Goal: Complete application form

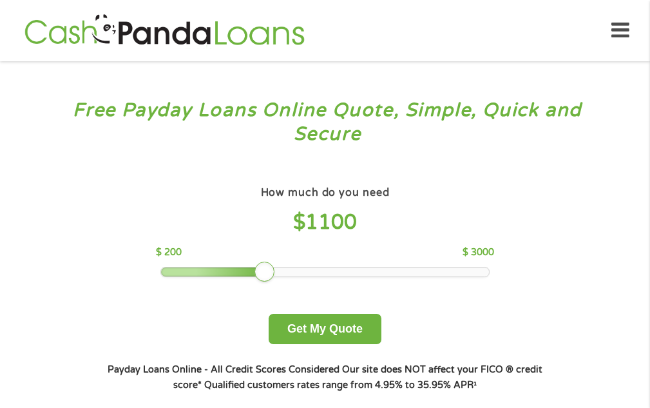
click at [266, 269] on div at bounding box center [325, 271] width 328 height 9
click at [275, 269] on div at bounding box center [265, 272] width 21 height 21
click at [276, 271] on div at bounding box center [325, 271] width 328 height 9
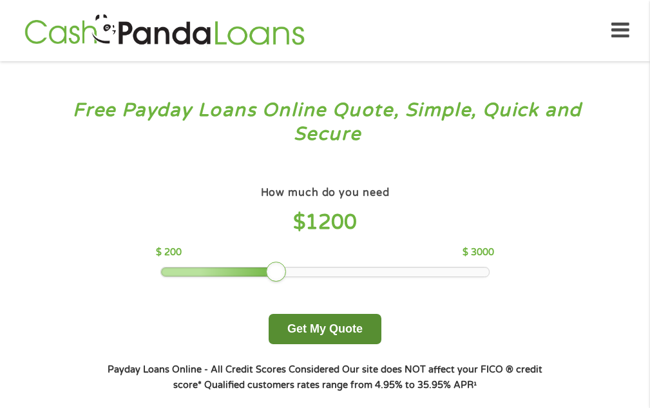
click at [338, 327] on button "Get My Quote" at bounding box center [325, 329] width 113 height 30
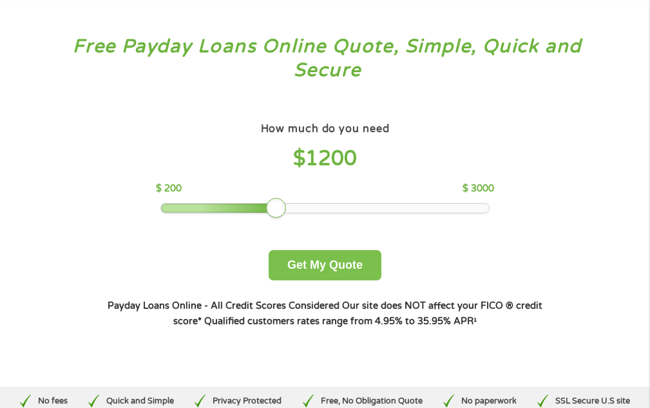
scroll to position [64, 0]
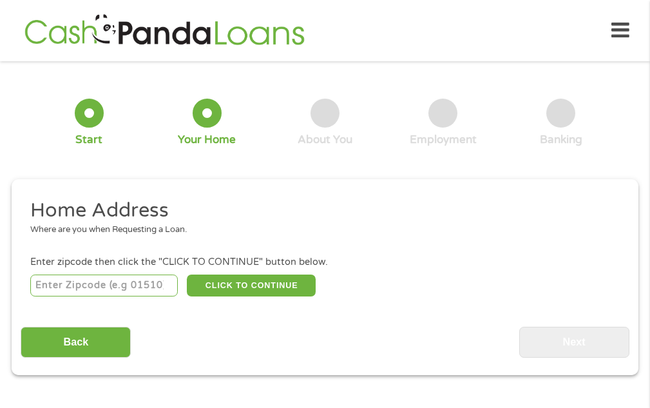
scroll to position [6, 0]
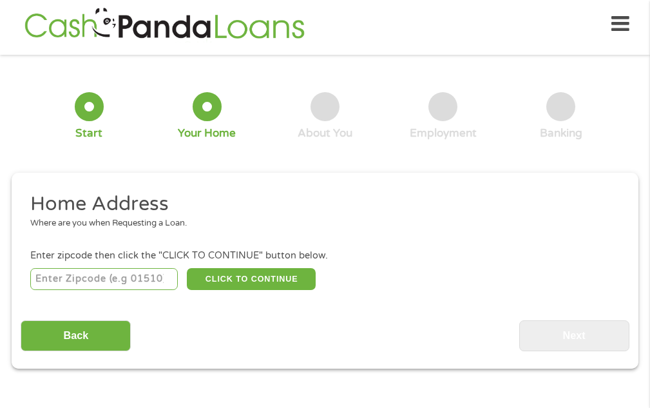
click at [95, 280] on input "number" at bounding box center [104, 279] width 148 height 22
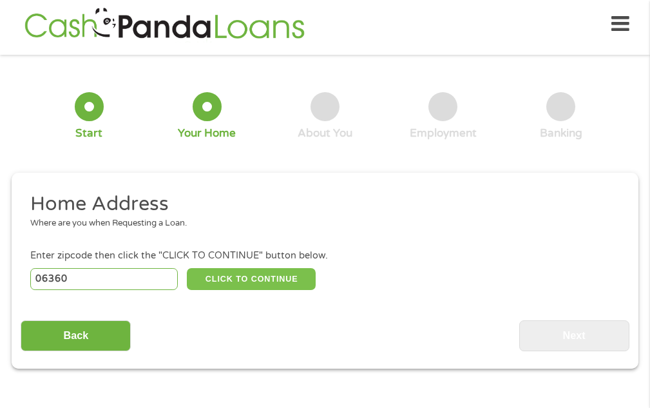
type input "06360"
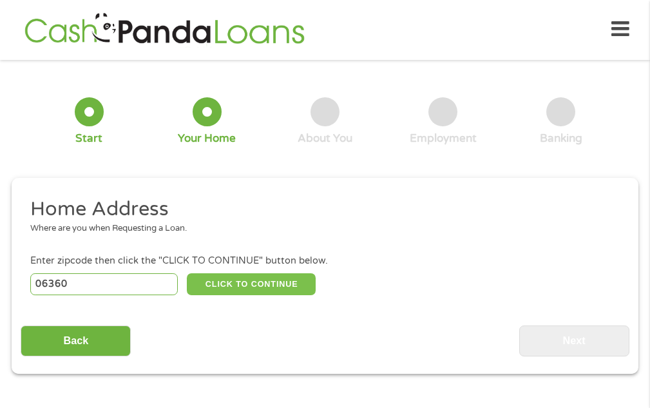
scroll to position [0, 0]
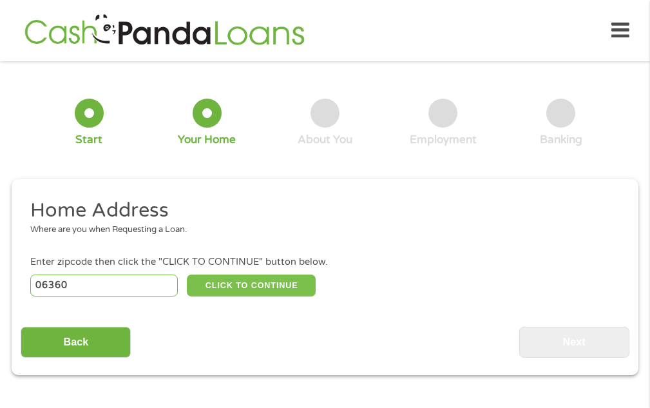
click at [279, 278] on button "CLICK TO CONTINUE" at bounding box center [251, 286] width 129 height 22
type input "06360"
type input "Norwich"
select select "Connecticut"
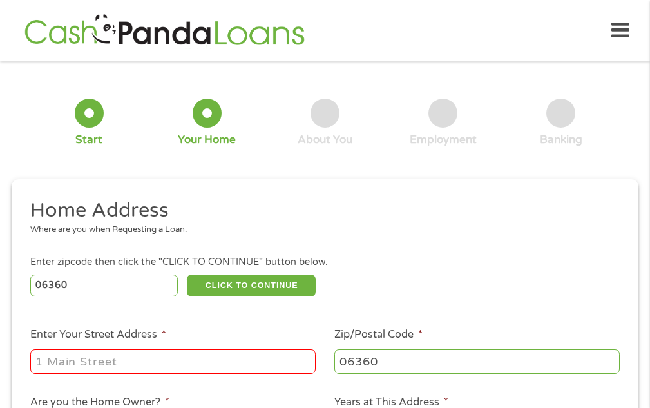
click at [226, 366] on input "Enter Your Street Address *" at bounding box center [172, 361] width 285 height 24
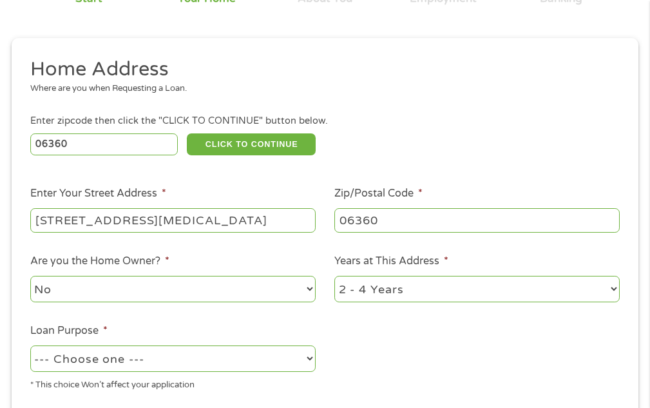
scroll to position [193, 0]
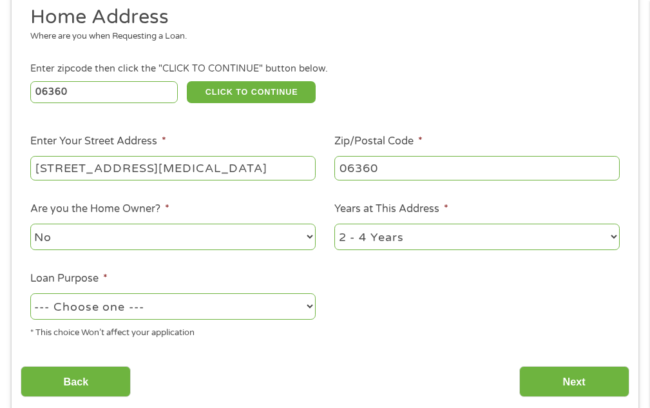
type input "73 Pacemaker Ave"
click at [612, 236] on select "1 Year or less 1 - 2 Years 2 - 4 Years Over 4 Years" at bounding box center [476, 237] width 285 height 26
select select "60months"
click at [334, 224] on select "1 Year or less 1 - 2 Years 2 - 4 Years Over 4 Years" at bounding box center [476, 237] width 285 height 26
click at [309, 307] on select "--- Choose one --- Pay Bills Debt Consolidation Home Improvement Major Purchase…" at bounding box center [172, 306] width 285 height 26
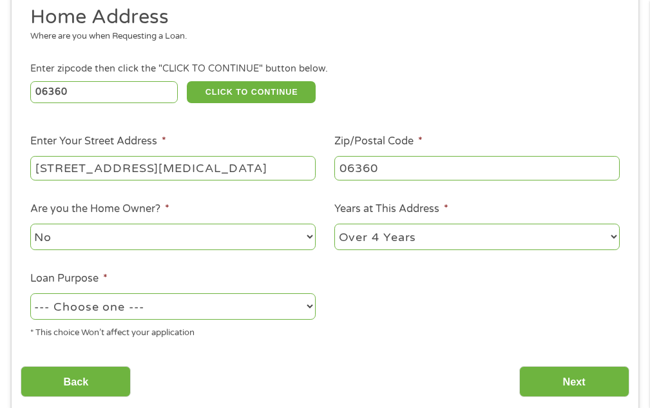
select select "other"
click at [30, 293] on select "--- Choose one --- Pay Bills Debt Consolidation Home Improvement Major Purchase…" at bounding box center [172, 306] width 285 height 26
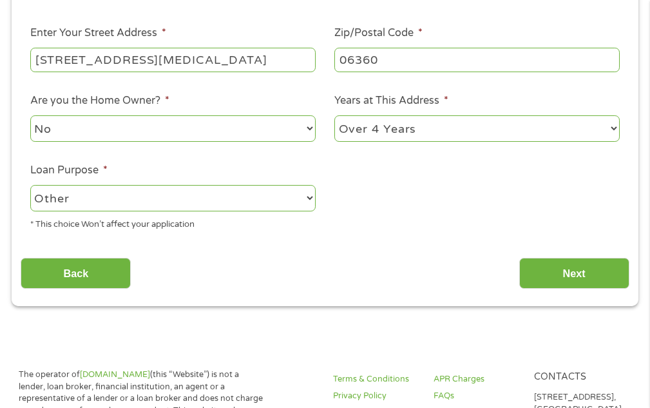
scroll to position [322, 0]
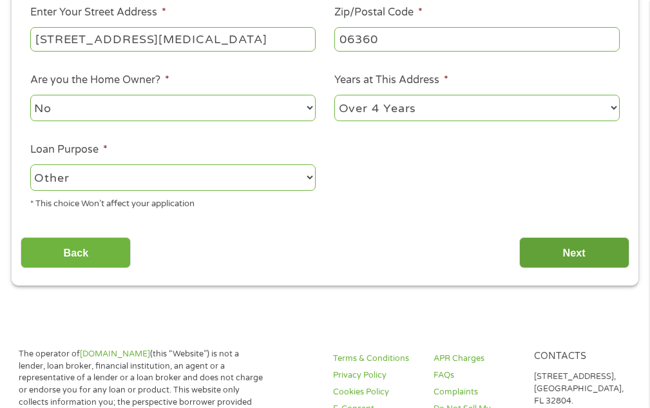
click at [556, 251] on input "Next" at bounding box center [574, 253] width 110 height 32
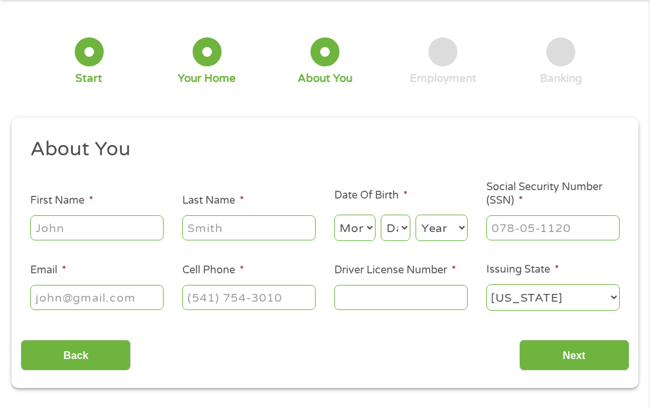
scroll to position [71, 0]
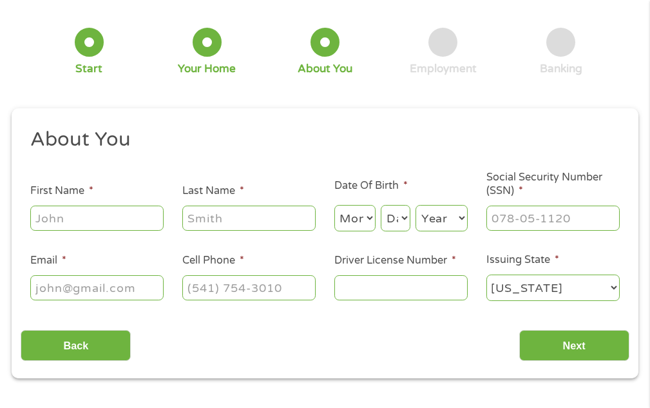
click at [133, 222] on input "First Name *" at bounding box center [96, 218] width 133 height 24
type input "Patrick"
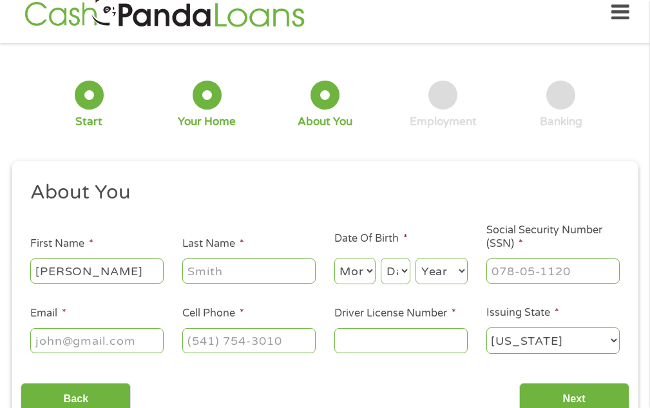
click at [276, 222] on ul "About You This field is hidden when viewing the form Title * --- Choose one ---…" at bounding box center [325, 273] width 608 height 186
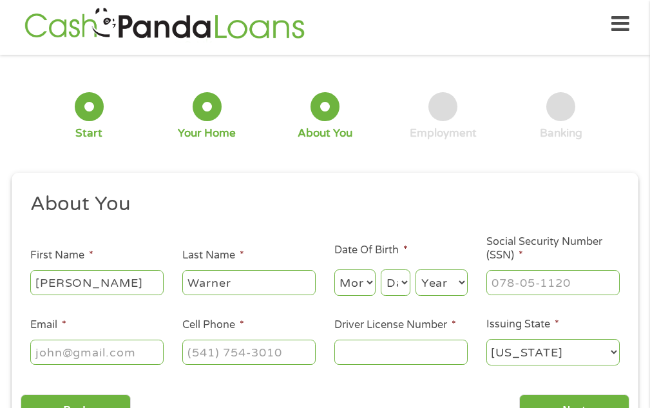
type input "Warner"
click at [368, 281] on select "Month 1 2 3 4 5 6 7 8 9 10 11 12" at bounding box center [354, 282] width 41 height 26
select select "6"
click at [334, 269] on select "Month 1 2 3 4 5 6 7 8 9 10 11 12" at bounding box center [354, 282] width 41 height 26
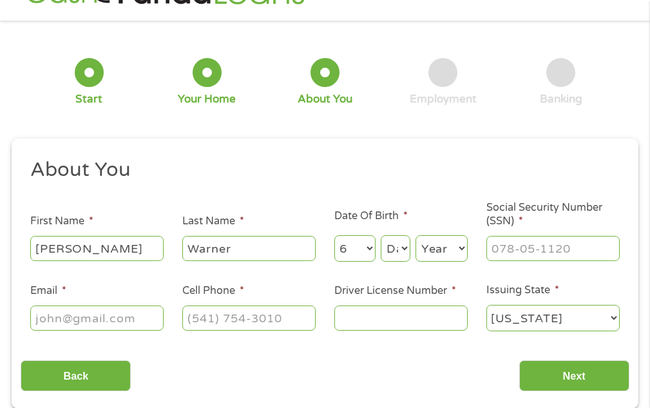
scroll to position [71, 0]
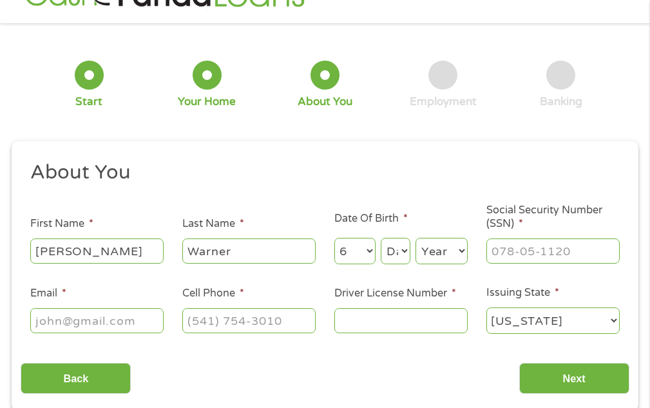
click at [405, 217] on ul "About You This field is hidden when viewing the form Title * --- Choose one ---…" at bounding box center [325, 253] width 608 height 186
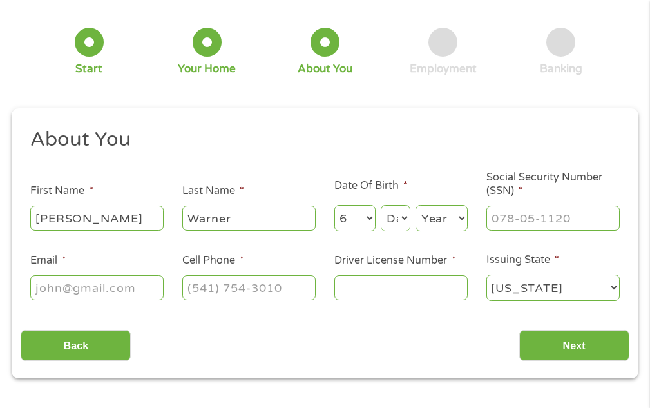
scroll to position [6, 0]
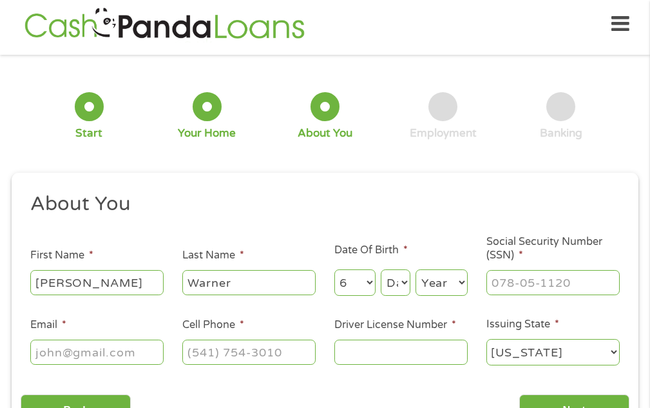
click at [405, 219] on ul "About You This field is hidden when viewing the form Title * --- Choose one ---…" at bounding box center [325, 284] width 608 height 186
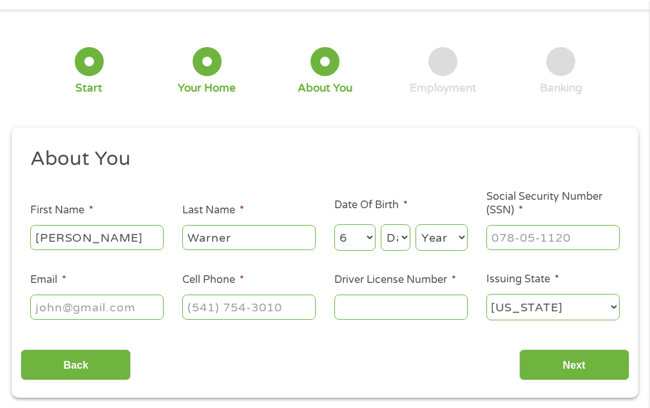
scroll to position [71, 0]
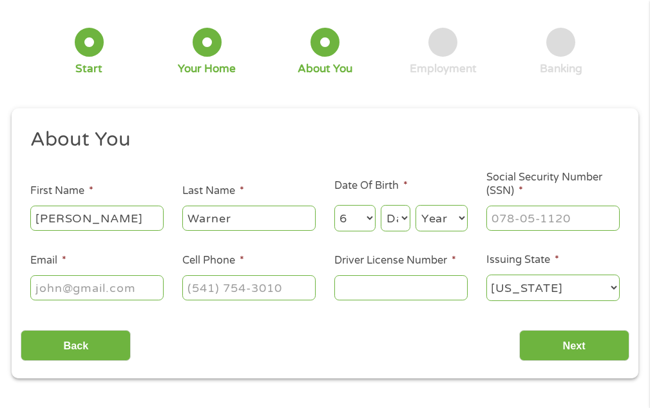
click at [405, 218] on select "Day 1 2 3 4 5 6 7 8 9 10 11 12 13 14 15 16 17 18 19 20 21 22 23 24 25 26 27 28 …" at bounding box center [396, 218] width 30 height 26
select select "25"
click at [381, 205] on select "Day 1 2 3 4 5 6 7 8 9 10 11 12 13 14 15 16 17 18 19 20 21 22 23 24 25 26 27 28 …" at bounding box center [396, 218] width 30 height 26
click at [465, 217] on select "Year 2007 2006 2005 2004 2003 2002 2001 2000 1999 1998 1997 1996 1995 1994 1993…" at bounding box center [442, 218] width 52 height 26
select select "1950"
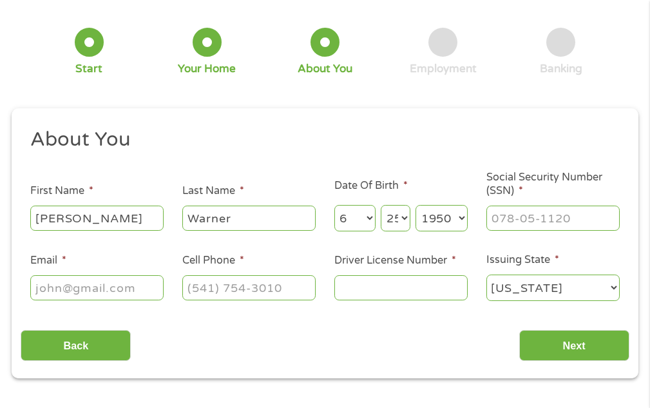
click at [416, 205] on select "Year 2007 2006 2005 2004 2003 2002 2001 2000 1999 1998 1997 1996 1995 1994 1993…" at bounding box center [442, 218] width 52 height 26
click at [584, 222] on input "___-__-____" at bounding box center [553, 218] width 133 height 24
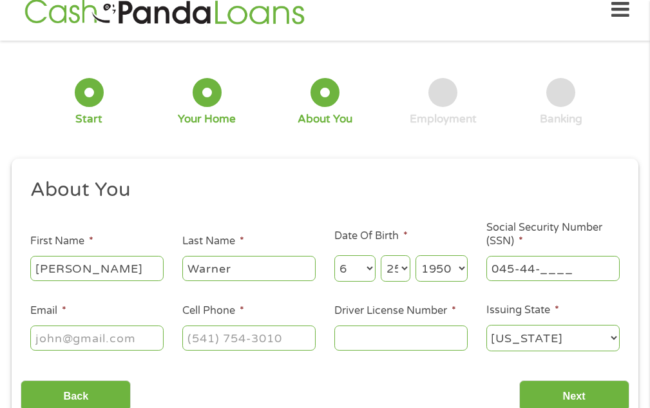
scroll to position [6, 0]
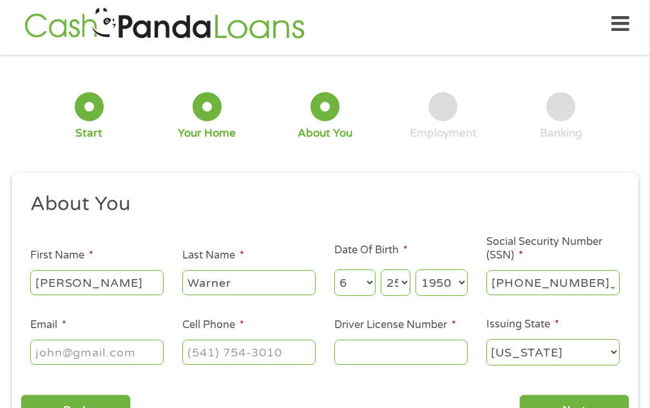
type input "045-44-8190"
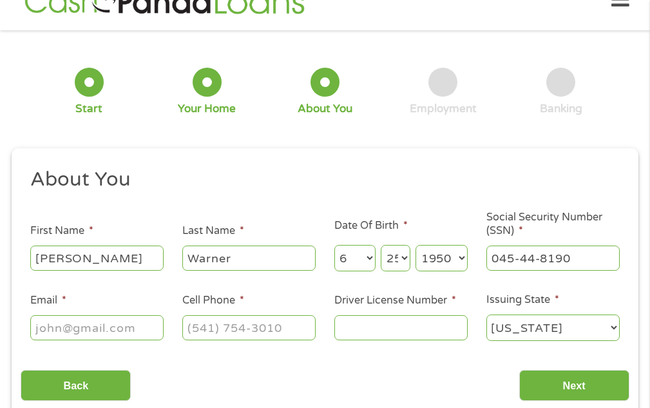
scroll to position [0, 0]
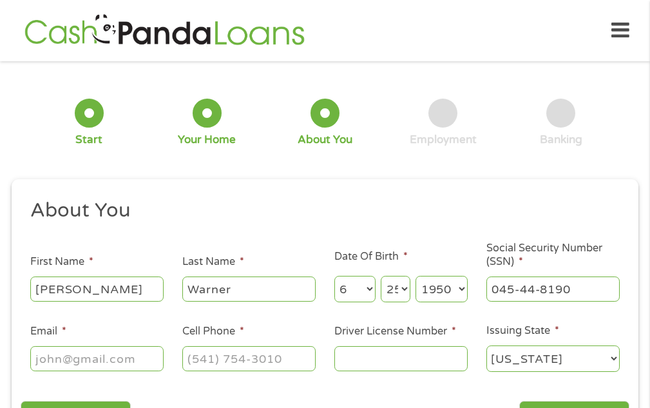
click at [148, 298] on ul "About You This field is hidden when viewing the form Title * --- Choose one ---…" at bounding box center [325, 291] width 608 height 186
type input "patrickw1950@gmail.com"
click at [300, 363] on input "(___) ___-____" at bounding box center [248, 358] width 133 height 24
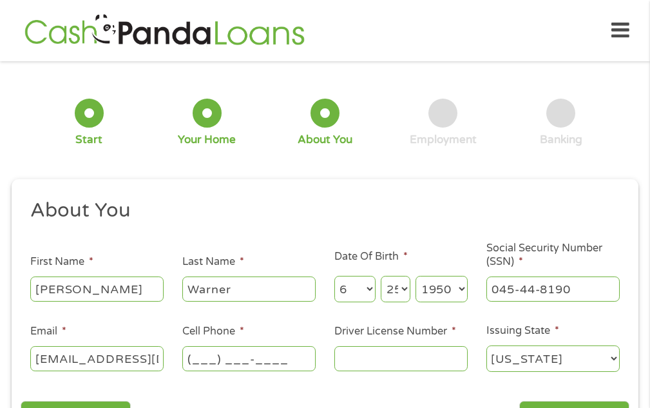
click at [213, 360] on input "(___) ___-____" at bounding box center [248, 358] width 133 height 24
type input "(860) 315-4063"
click at [440, 358] on input "Driver License Number *" at bounding box center [400, 358] width 133 height 24
type input "182248051"
click at [614, 358] on select "Alabama Alaska Arizona Arkansas California Colorado Connecticut Delaware Distri…" at bounding box center [553, 358] width 133 height 26
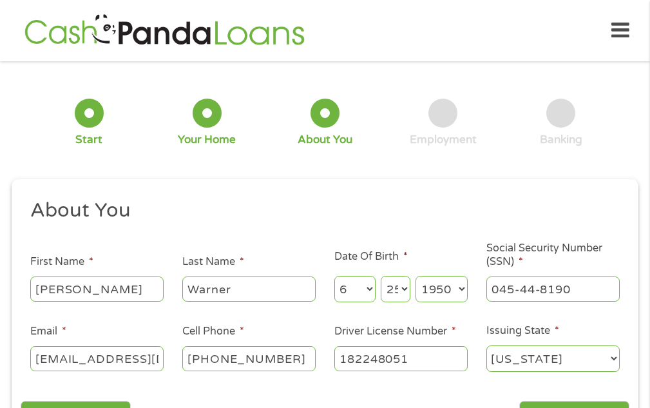
click at [487, 345] on select "Alabama Alaska Arizona Arkansas California Colorado Connecticut Delaware Distri…" at bounding box center [553, 358] width 133 height 26
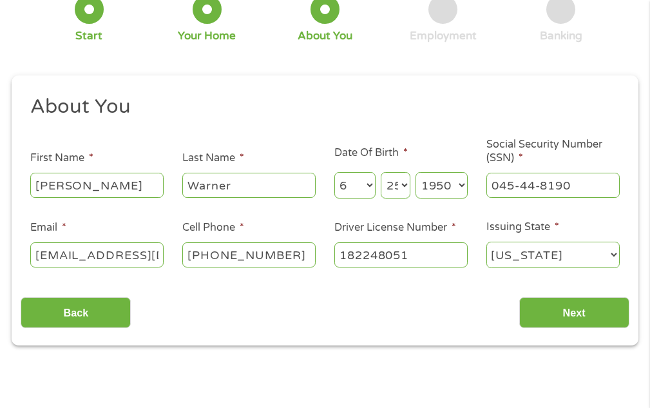
scroll to position [64, 0]
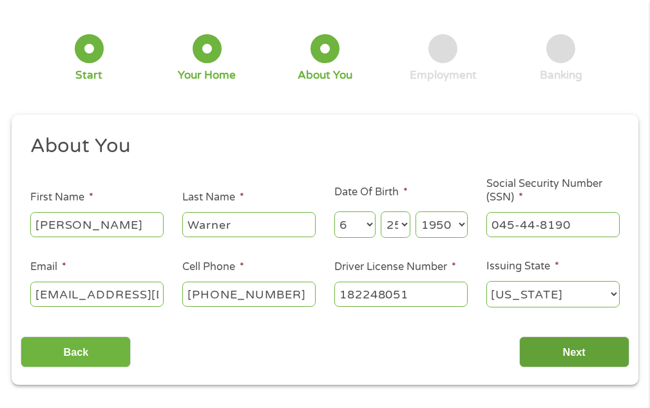
click at [587, 346] on input "Next" at bounding box center [574, 352] width 110 height 32
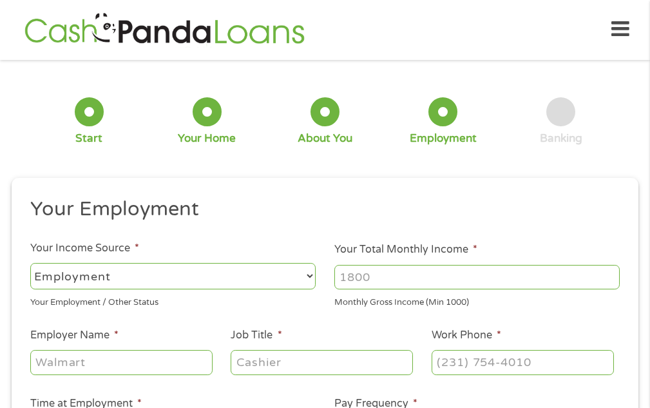
scroll to position [0, 0]
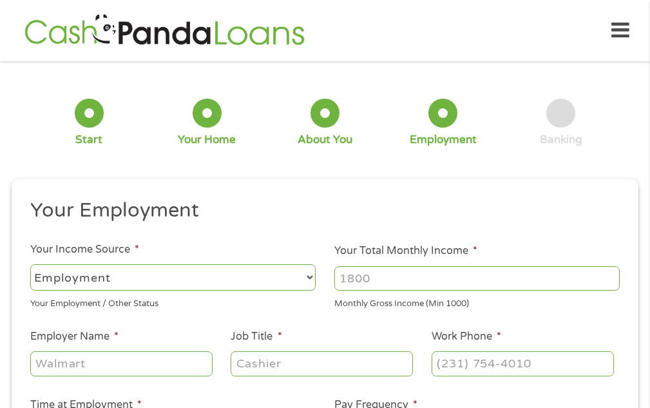
click at [310, 275] on select "--- Choose one --- Employment Self Employed Benefits" at bounding box center [172, 277] width 285 height 26
select select "benefits"
click at [30, 264] on select "--- Choose one --- Employment Self Employed Benefits" at bounding box center [172, 277] width 285 height 26
type input "Other"
type input "(860) 315-4063"
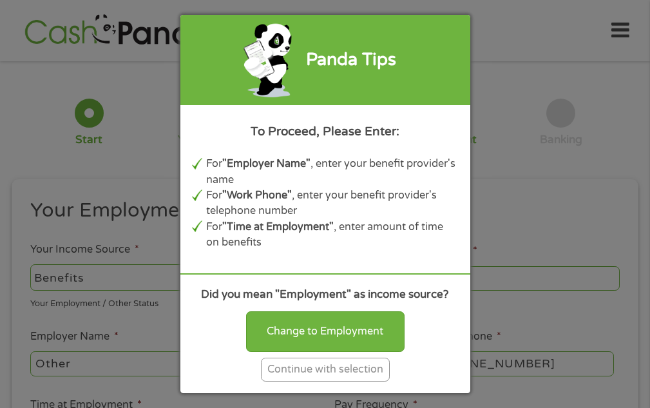
click at [357, 367] on div "Continue with selection" at bounding box center [325, 370] width 129 height 24
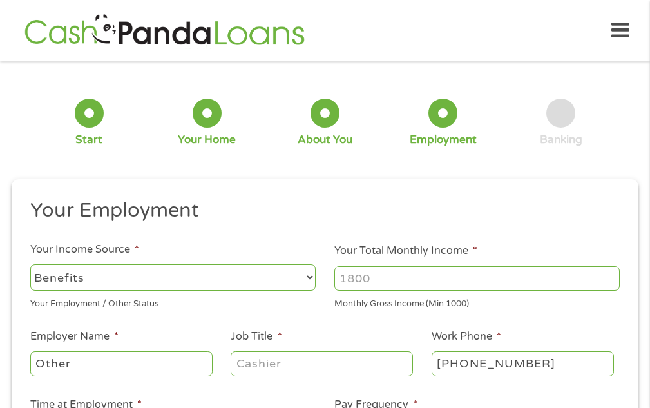
click at [499, 275] on input "Your Total Monthly Income *" at bounding box center [476, 278] width 285 height 24
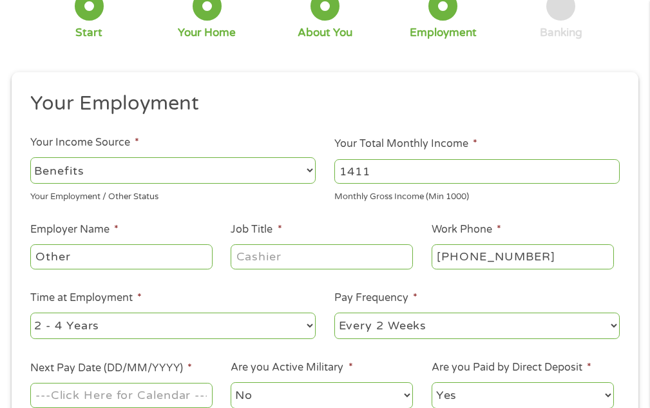
scroll to position [129, 0]
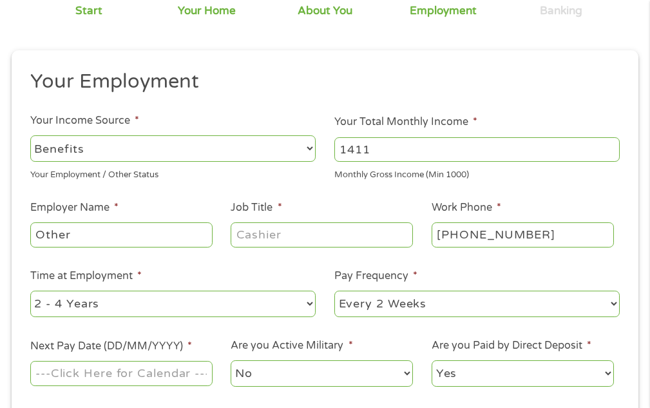
type input "1411"
click at [548, 234] on input "(860) 315-4063" at bounding box center [523, 234] width 182 height 24
type input "(___) ___-____"
click at [309, 302] on select "--- Choose one --- 1 Year or less 1 - 2 Years 2 - 4 Years Over 4 Years" at bounding box center [172, 304] width 285 height 26
select select
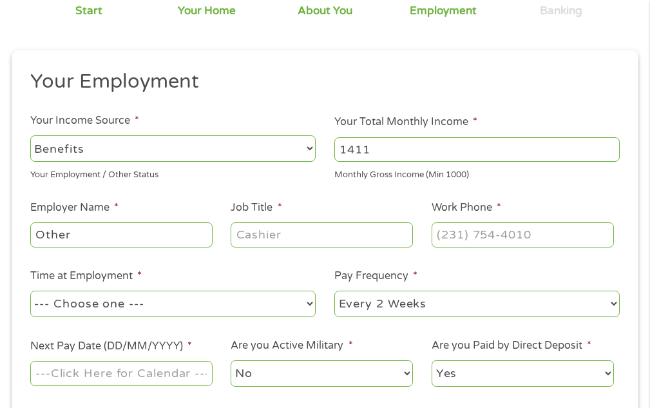
click at [30, 291] on select "--- Choose one --- 1 Year or less 1 - 2 Years 2 - 4 Years Over 4 Years" at bounding box center [172, 304] width 285 height 26
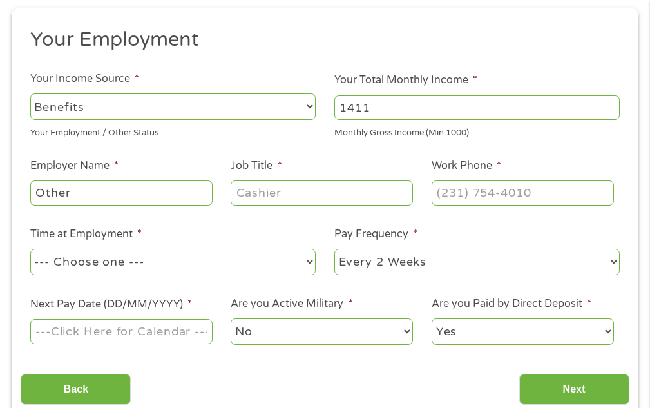
scroll to position [193, 0]
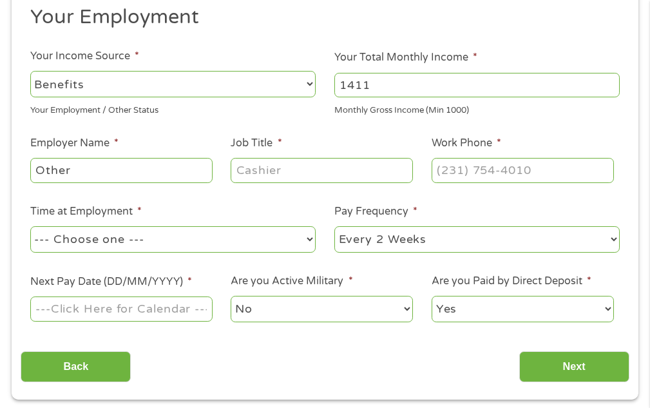
click at [613, 238] on select "--- Choose one --- Every 2 Weeks Every Week Monthly Semi-Monthly" at bounding box center [476, 239] width 285 height 26
select select "monthly"
click at [334, 226] on select "--- Choose one --- Every 2 Weeks Every Week Monthly Semi-Monthly" at bounding box center [476, 239] width 285 height 26
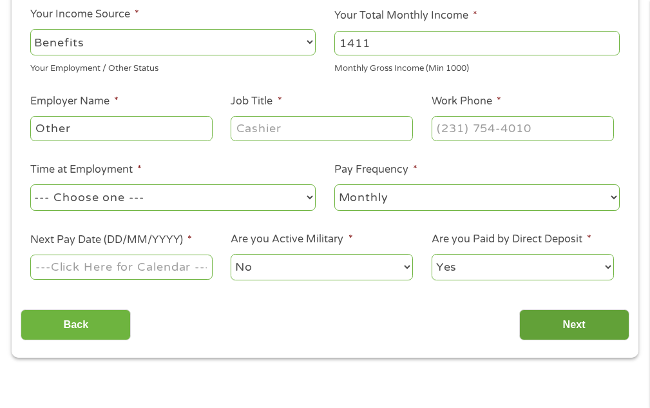
scroll to position [258, 0]
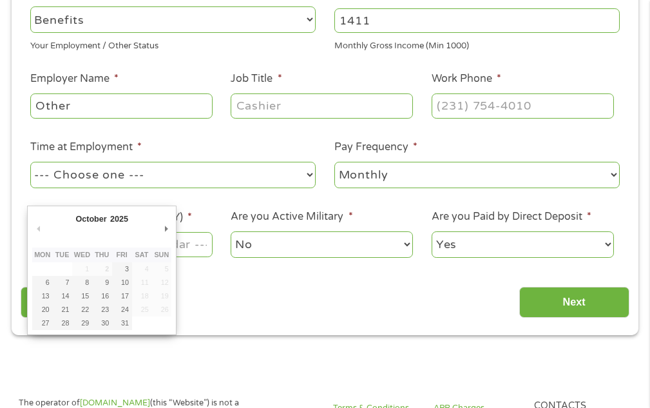
click at [204, 244] on input "Next Pay Date (DD/MM/YYYY) *" at bounding box center [121, 244] width 182 height 24
type input "03/10/2025"
click at [178, 245] on input "03/10/2025" at bounding box center [121, 244] width 182 height 24
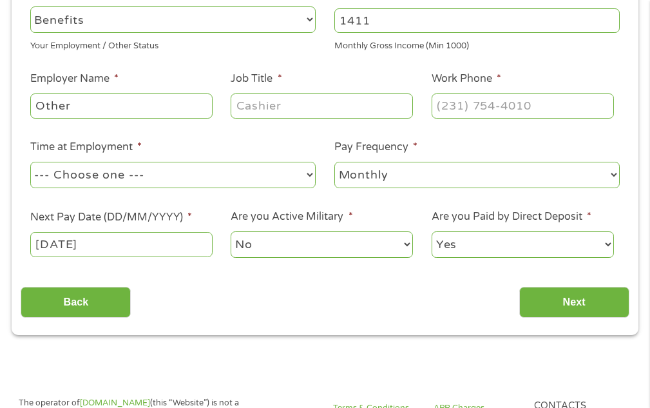
click at [405, 244] on select "No Yes" at bounding box center [322, 244] width 182 height 26
click at [231, 231] on select "No Yes" at bounding box center [322, 244] width 182 height 26
click at [607, 244] on select "Yes No" at bounding box center [523, 244] width 182 height 26
click at [432, 231] on select "Yes No" at bounding box center [523, 244] width 182 height 26
click at [581, 297] on input "Next" at bounding box center [574, 303] width 110 height 32
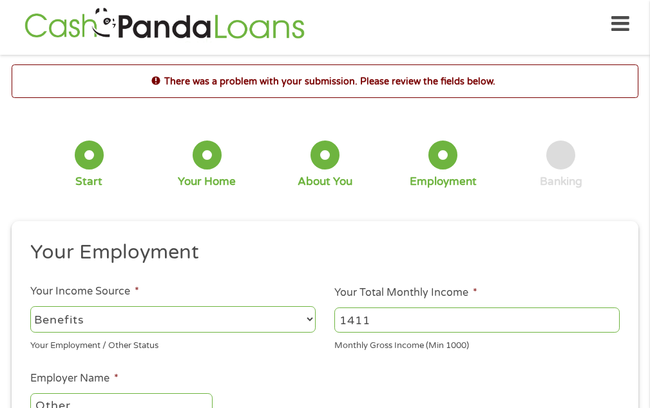
scroll to position [71, 0]
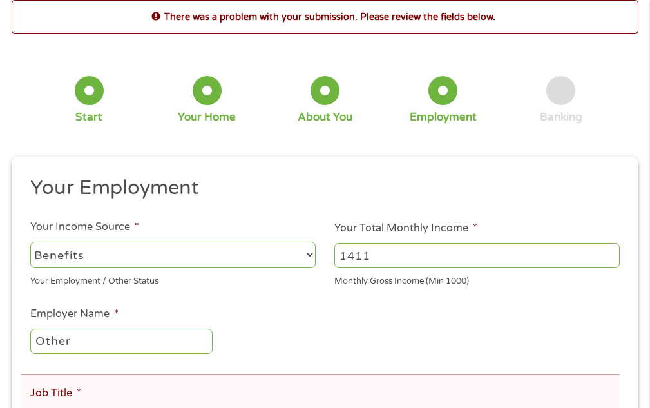
click at [309, 253] on select "--- Choose one --- Employment Self Employed Benefits" at bounding box center [172, 255] width 285 height 26
click at [30, 242] on select "--- Choose one --- Employment Self Employed Benefits" at bounding box center [172, 255] width 285 height 26
click at [463, 253] on input "1411" at bounding box center [476, 255] width 285 height 24
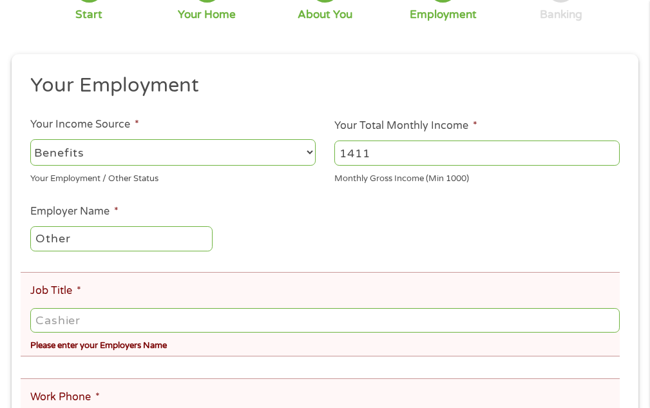
scroll to position [200, 0]
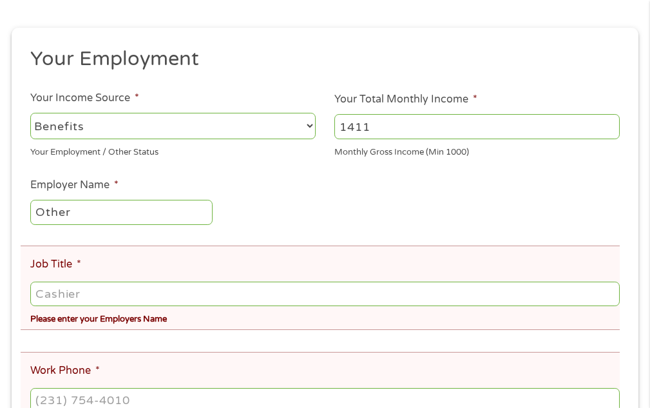
click at [210, 296] on input "Job Title *" at bounding box center [325, 294] width 590 height 24
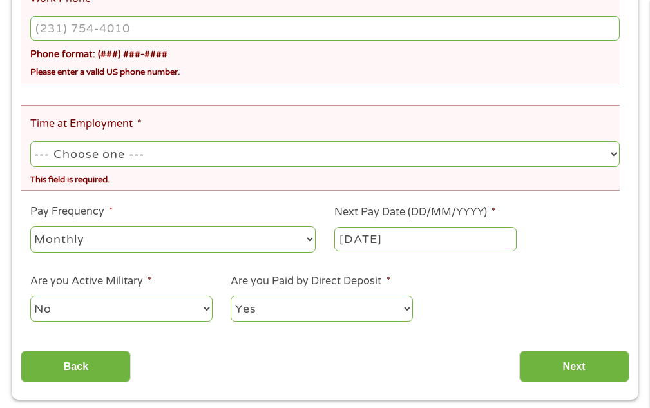
scroll to position [586, 0]
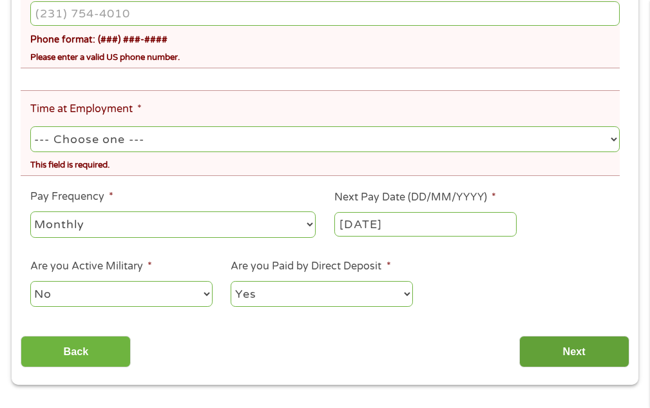
type input "Not Aplicable"
click at [577, 336] on input "Next" at bounding box center [574, 352] width 110 height 32
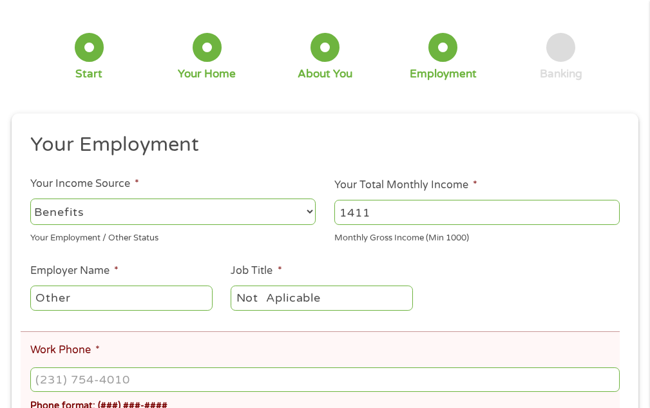
scroll to position [135, 0]
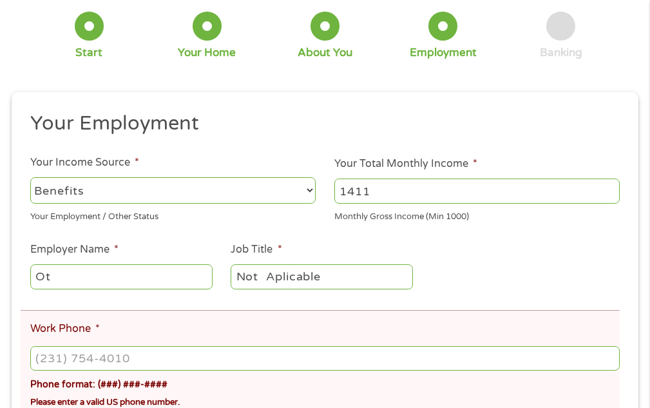
type input "O"
type input "r"
type input "Retired"
click at [357, 276] on input "Not Aplicable" at bounding box center [322, 276] width 182 height 24
type input "N"
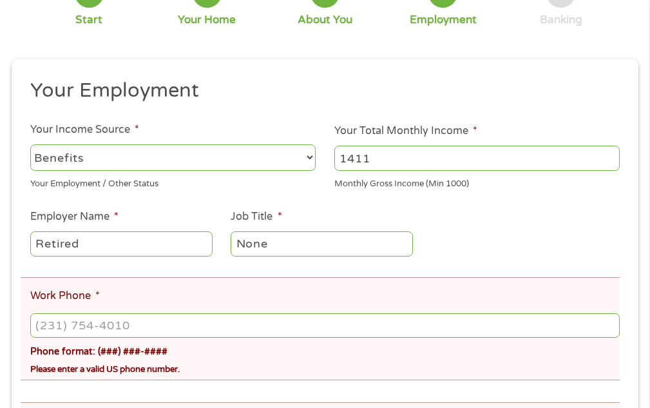
scroll to position [200, 0]
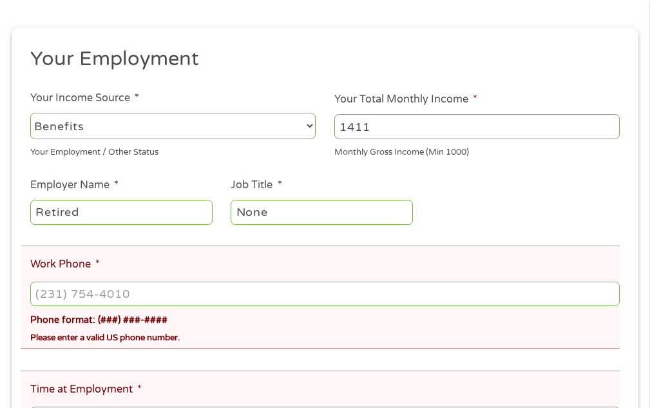
type input "None"
type input "(___) ___-____"
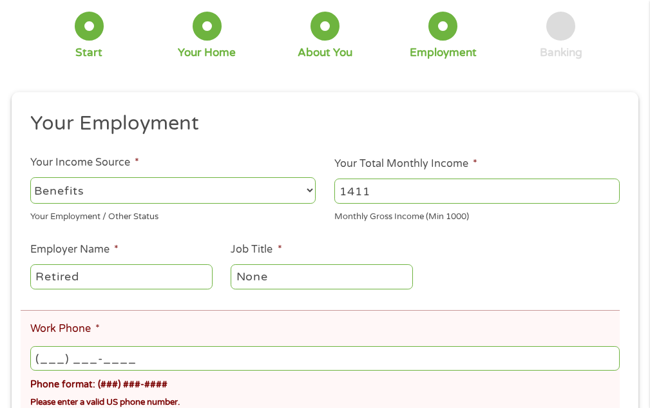
click at [235, 293] on ul "Your Employment Your Income Source * --- Choose one --- Employment Self Employe…" at bounding box center [325, 387] width 608 height 553
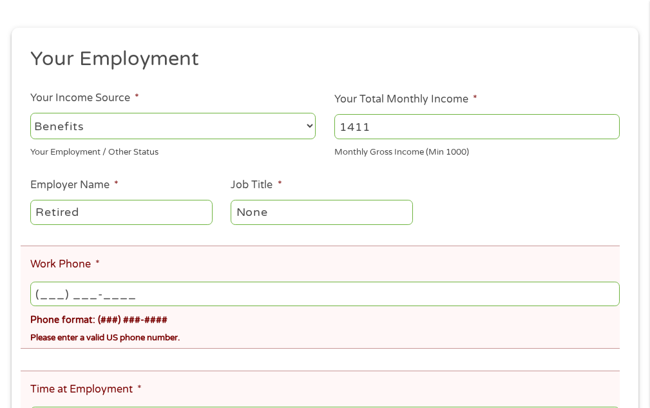
click at [232, 293] on input "(___) ___-____" at bounding box center [325, 294] width 590 height 24
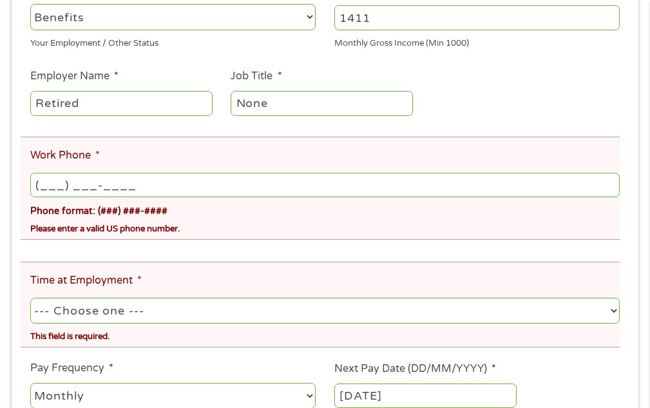
scroll to position [329, 0]
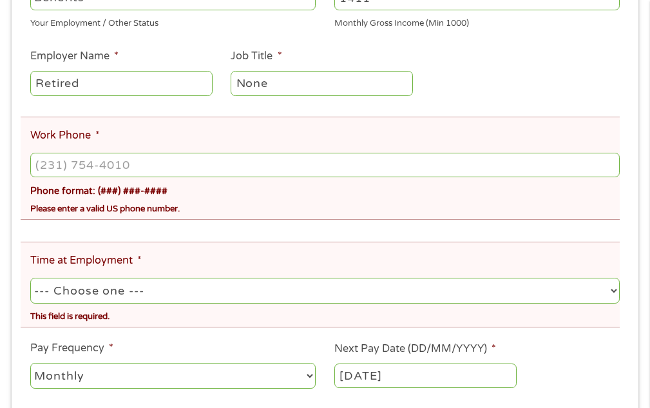
click at [613, 281] on select "--- Choose one --- 1 Year or less 1 - 2 Years 2 - 4 Years Over 4 Years" at bounding box center [325, 291] width 590 height 26
click at [30, 278] on select "--- Choose one --- 1 Year or less 1 - 2 Years 2 - 4 Years Over 4 Years" at bounding box center [325, 291] width 590 height 26
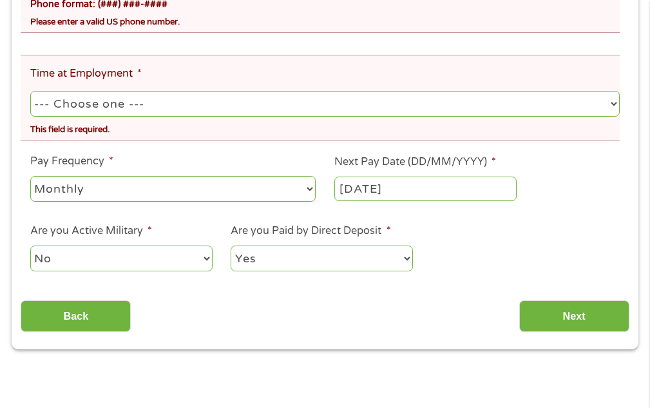
scroll to position [458, 0]
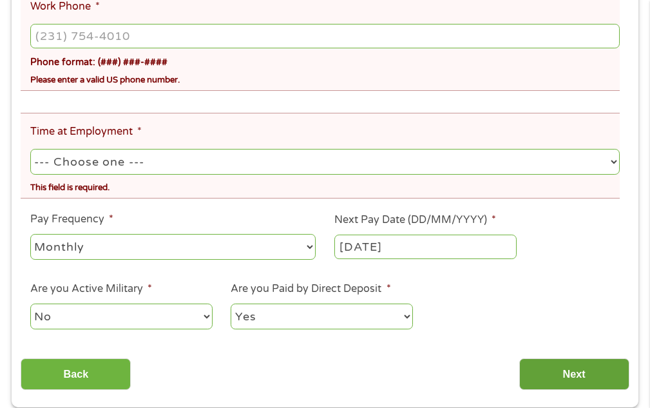
click at [557, 363] on input "Next" at bounding box center [574, 374] width 110 height 32
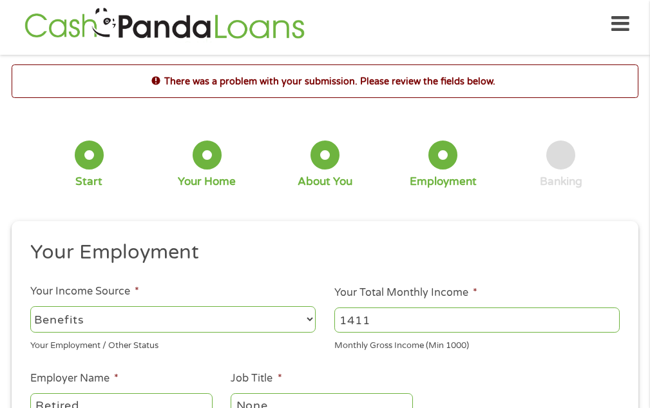
scroll to position [0, 0]
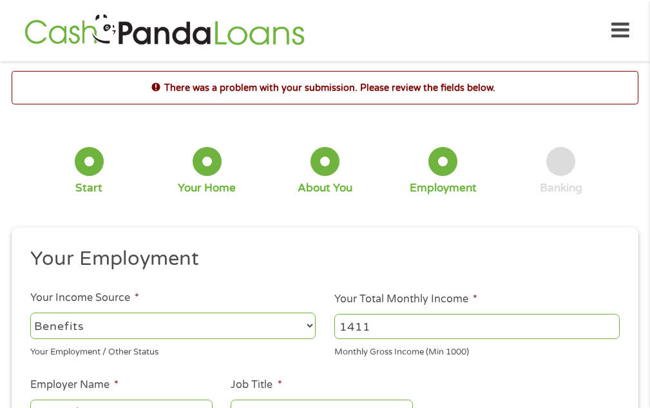
click at [150, 319] on select "--- Choose one --- Employment Self Employed Benefits" at bounding box center [172, 326] width 285 height 26
click at [307, 325] on select "--- Choose one --- Employment Self Employed Benefits" at bounding box center [172, 326] width 285 height 26
click at [30, 313] on select "--- Choose one --- Employment Self Employed Benefits" at bounding box center [172, 326] width 285 height 26
click at [439, 329] on input "1411" at bounding box center [476, 326] width 285 height 24
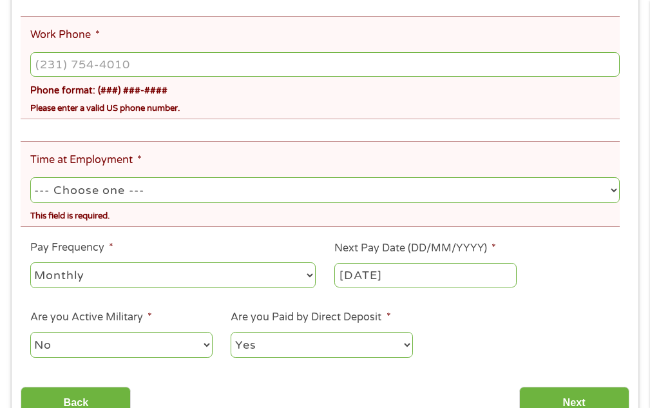
scroll to position [451, 0]
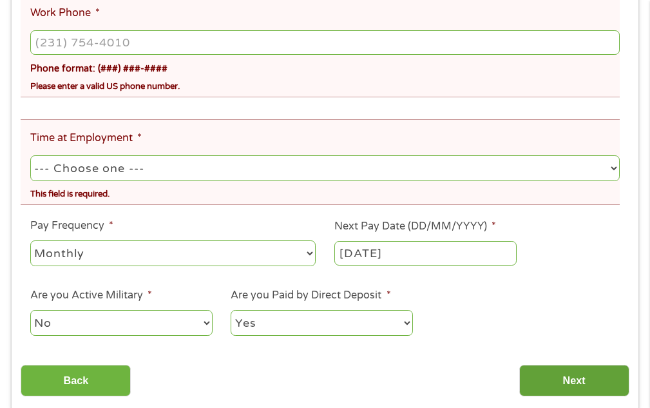
click at [549, 379] on input "Next" at bounding box center [574, 381] width 110 height 32
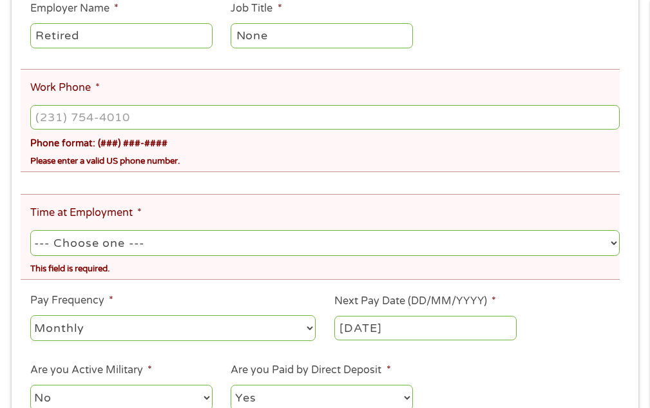
scroll to position [329, 0]
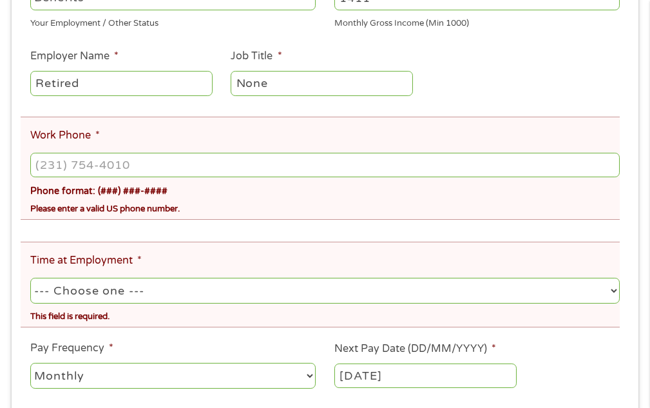
type input "(___) ___-____"
click at [203, 164] on input "(___) ___-____" at bounding box center [325, 165] width 590 height 24
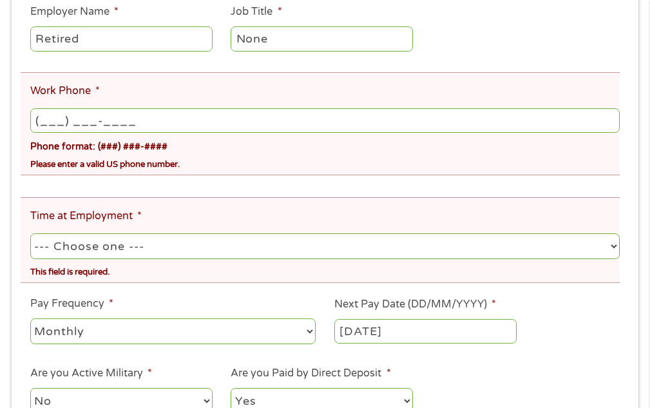
scroll to position [393, 0]
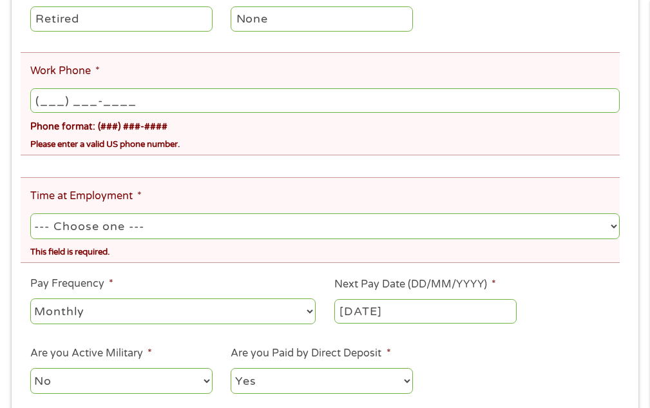
click at [403, 101] on input "(___) ___-____" at bounding box center [325, 100] width 590 height 24
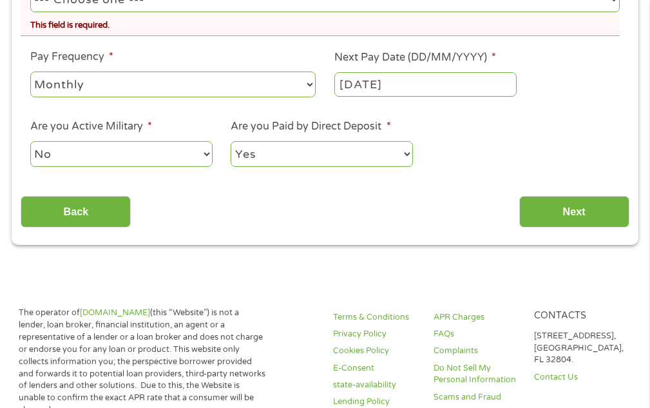
scroll to position [651, 0]
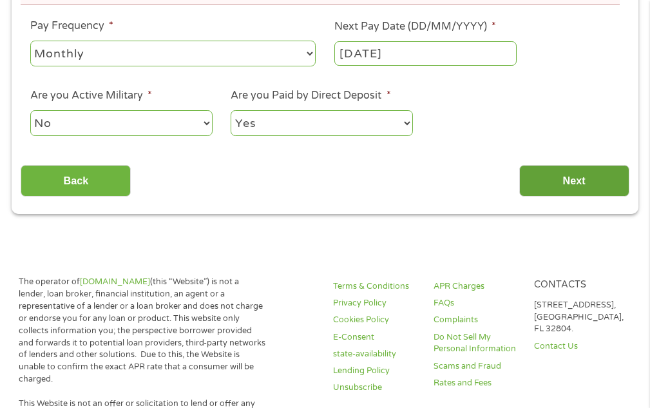
click at [575, 177] on input "Next" at bounding box center [574, 181] width 110 height 32
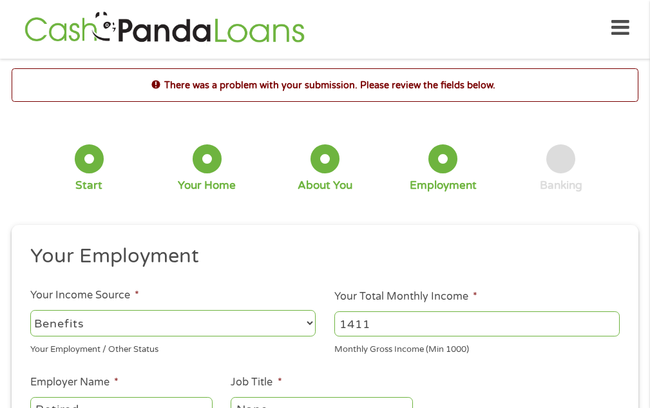
scroll to position [0, 0]
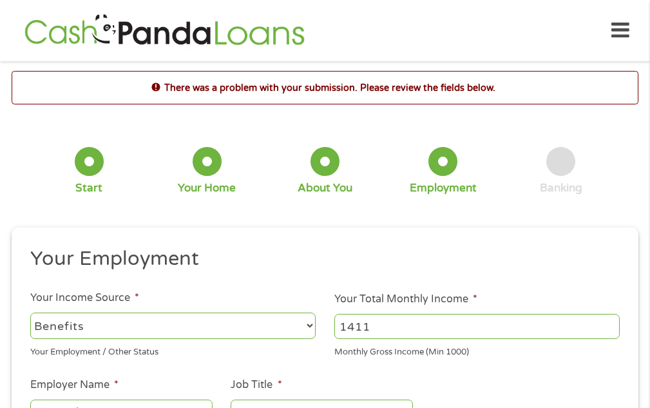
click at [619, 29] on icon at bounding box center [621, 31] width 18 height 32
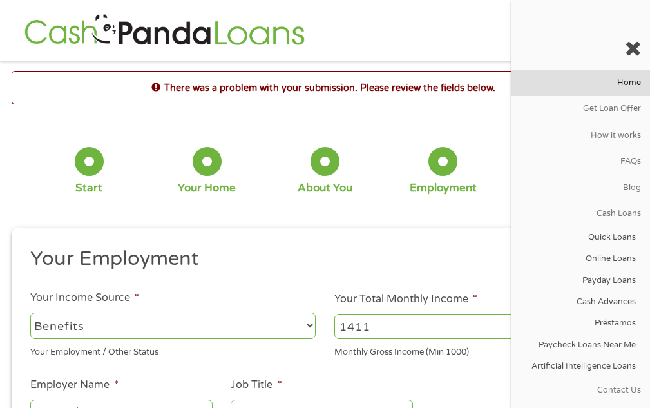
click at [615, 82] on link "Home" at bounding box center [580, 83] width 139 height 26
